Goal: Transaction & Acquisition: Obtain resource

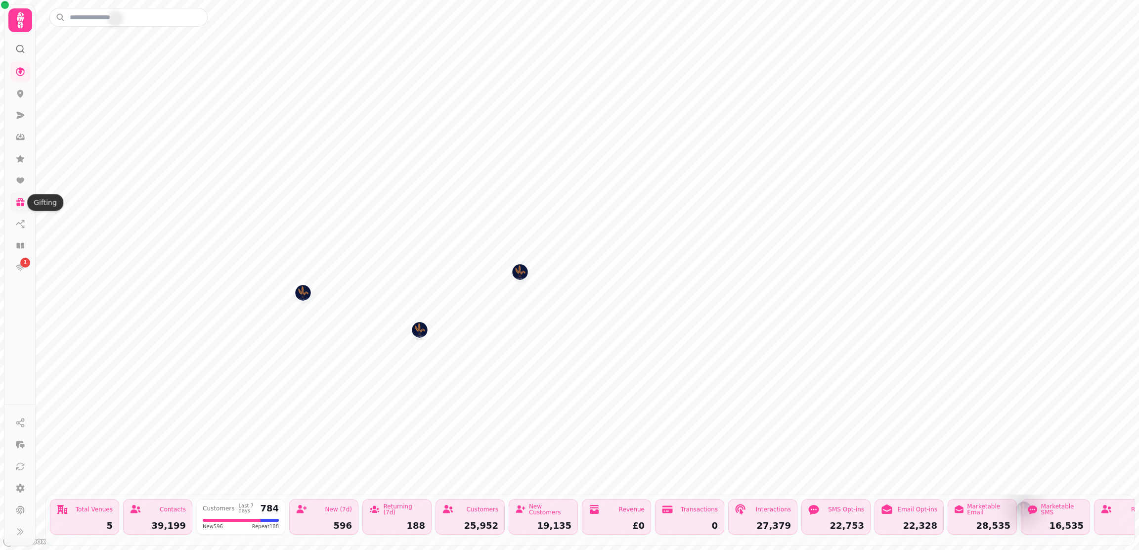
click at [23, 202] on icon at bounding box center [20, 202] width 10 height 10
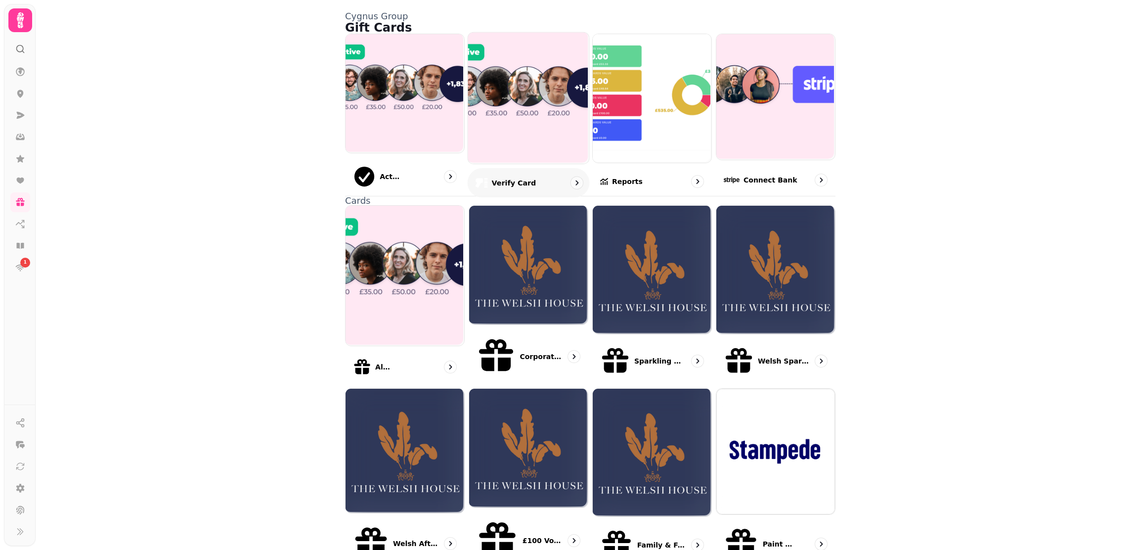
click at [506, 108] on img at bounding box center [527, 97] width 121 height 131
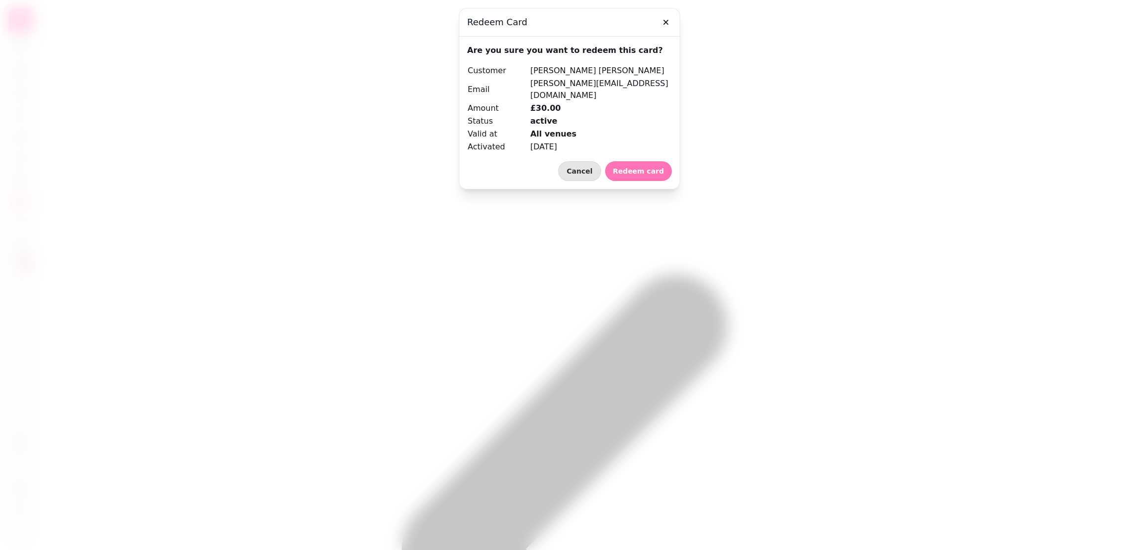
click at [657, 168] on span "Redeem card" at bounding box center [638, 171] width 51 height 7
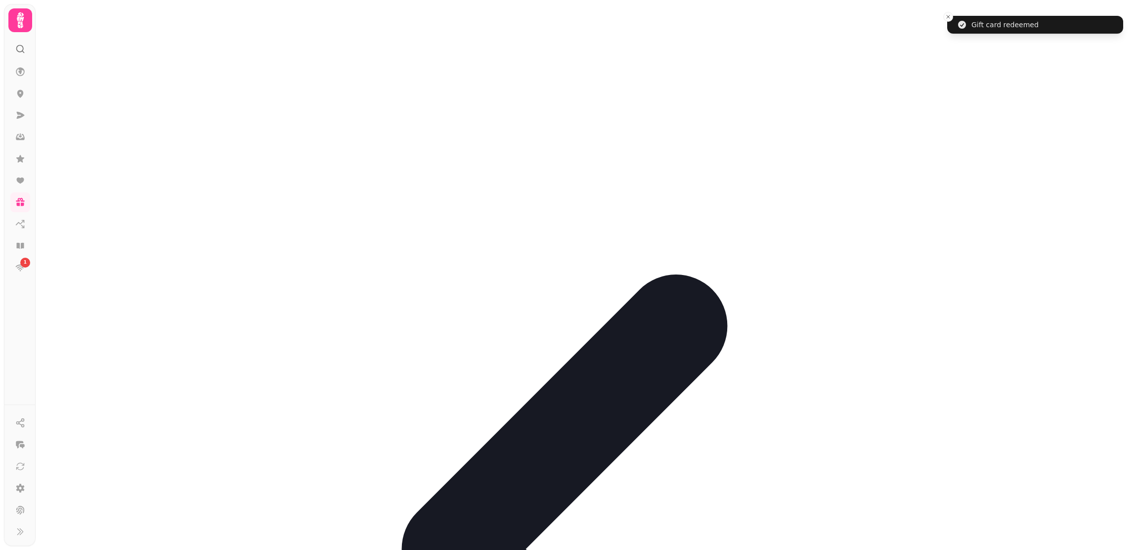
drag, startPoint x: 627, startPoint y: 98, endPoint x: 601, endPoint y: 113, distance: 29.5
